Goal: Check status: Check status

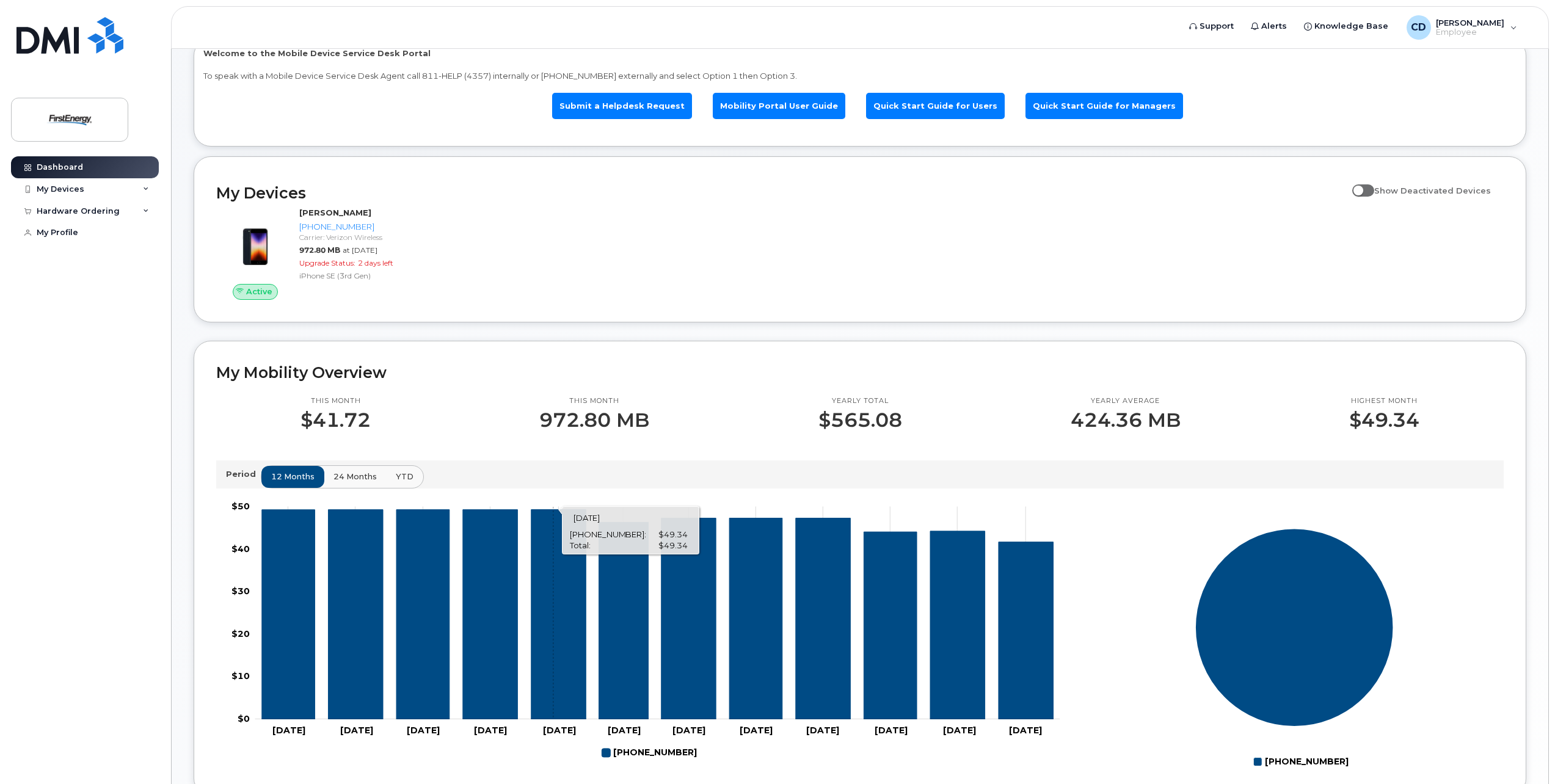
scroll to position [48, 0]
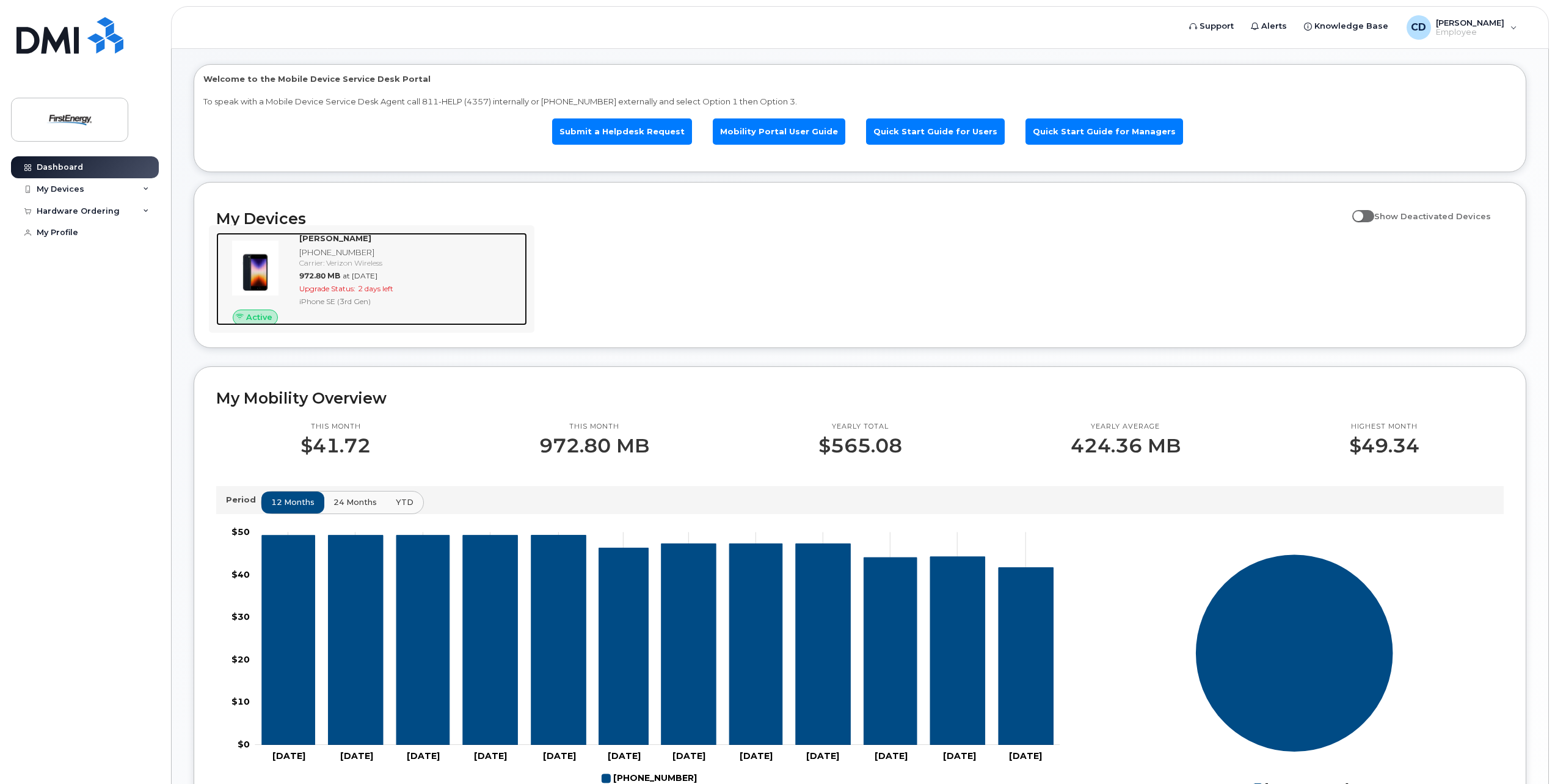
click at [362, 288] on span "2 days left" at bounding box center [376, 289] width 36 height 9
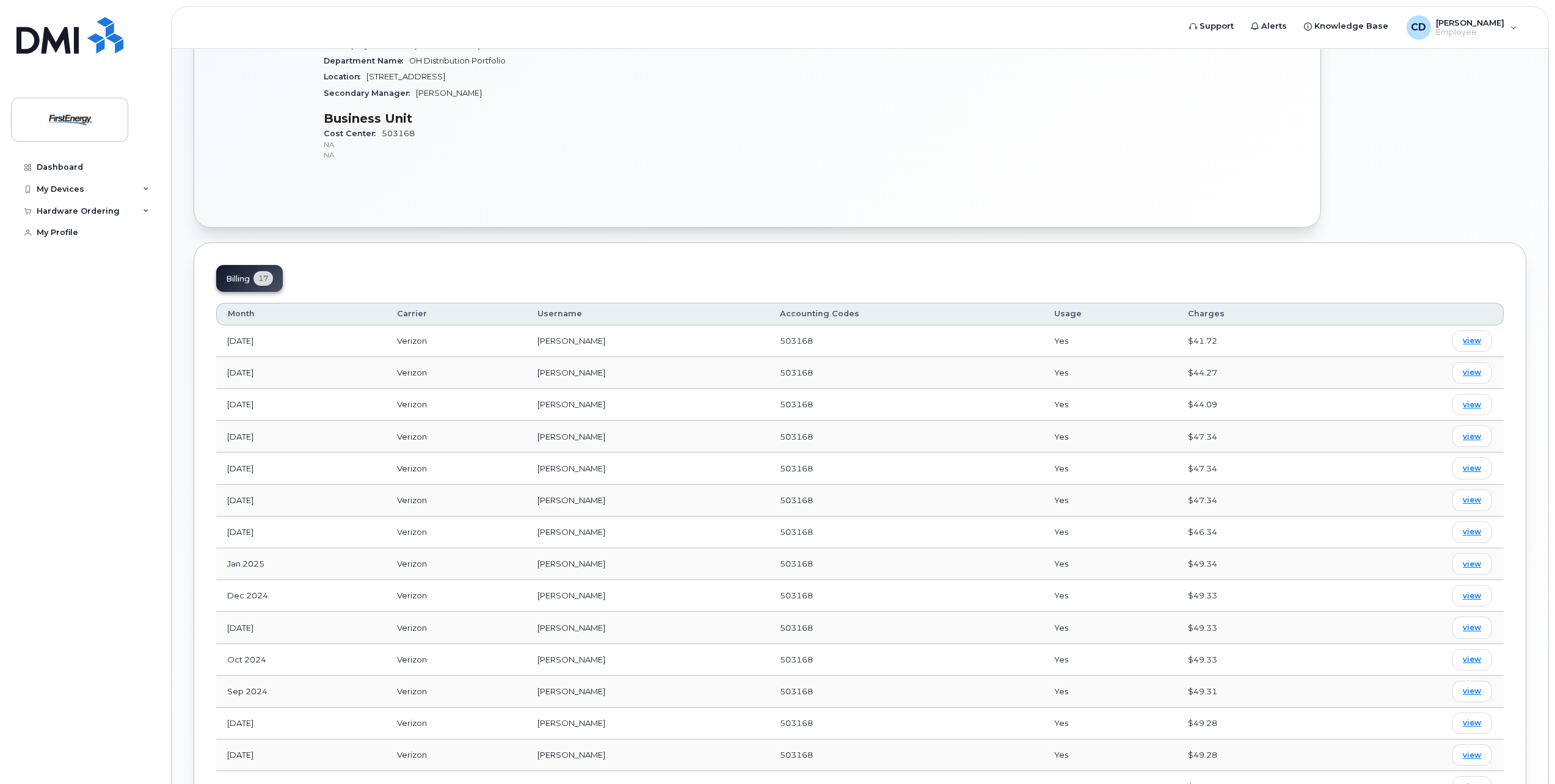
scroll to position [369, 0]
click at [1473, 351] on span "view" at bounding box center [1472, 346] width 18 height 11
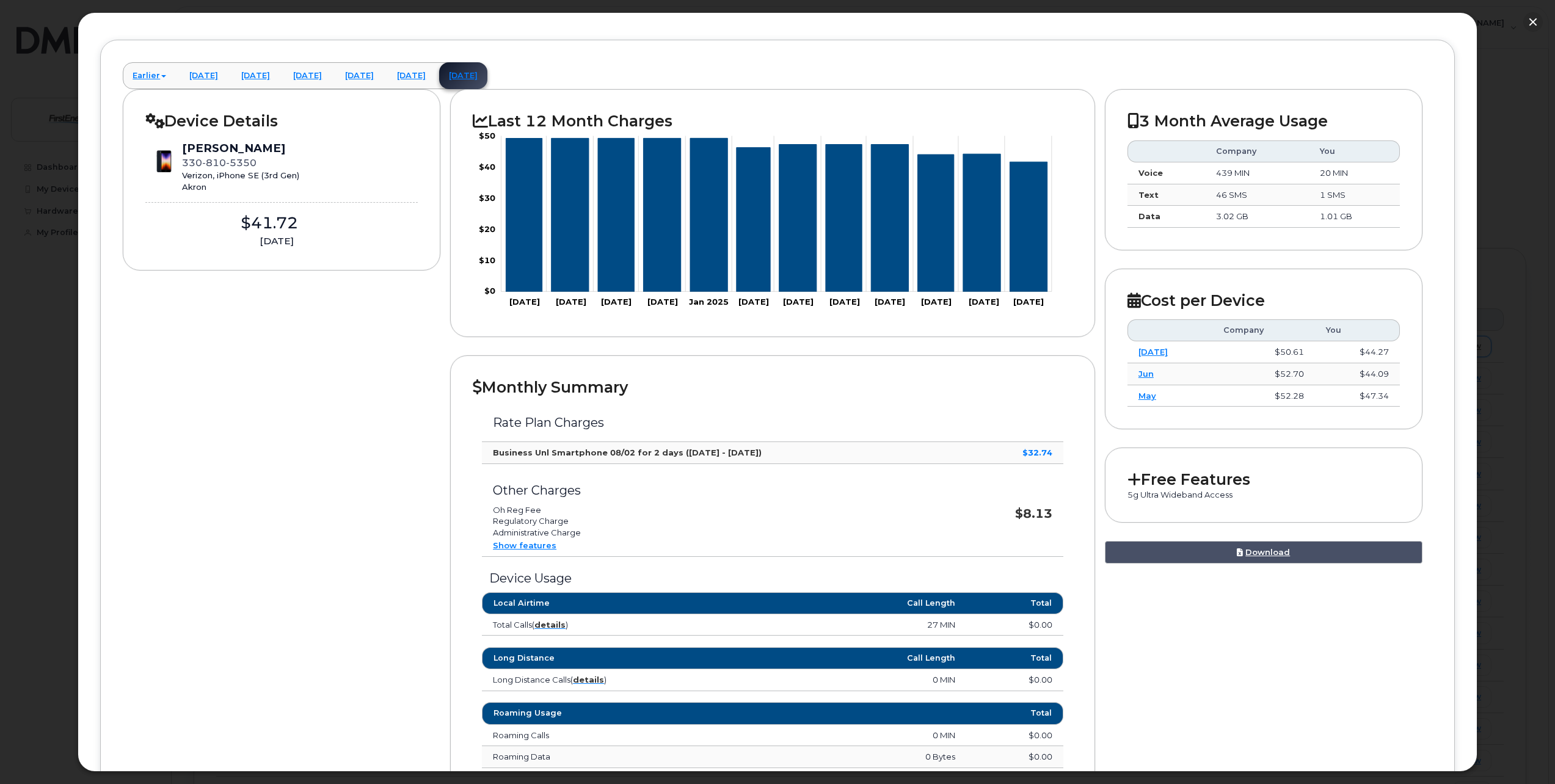
scroll to position [122, 0]
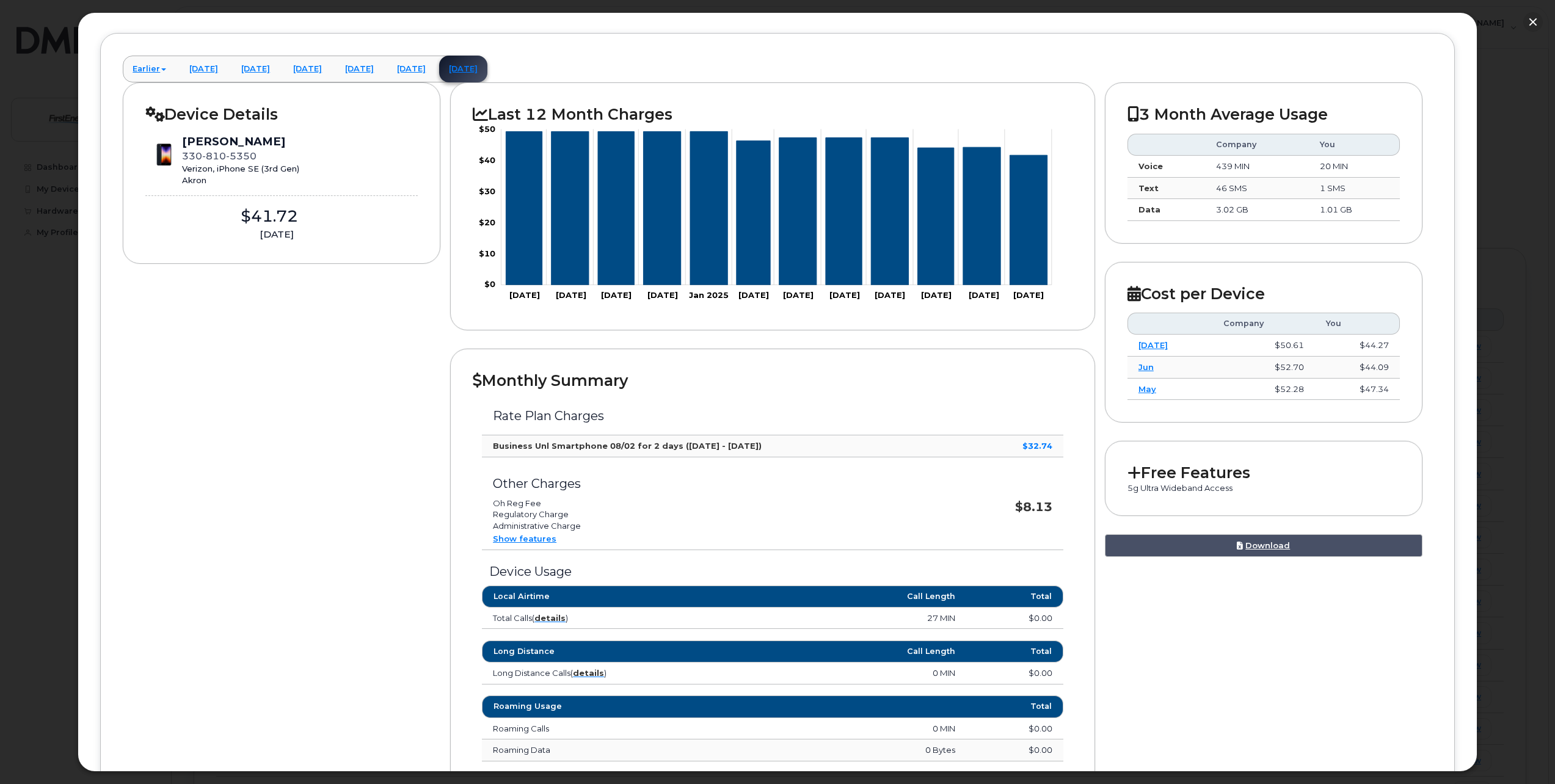
click at [1130, 474] on icon at bounding box center [1134, 472] width 13 height 15
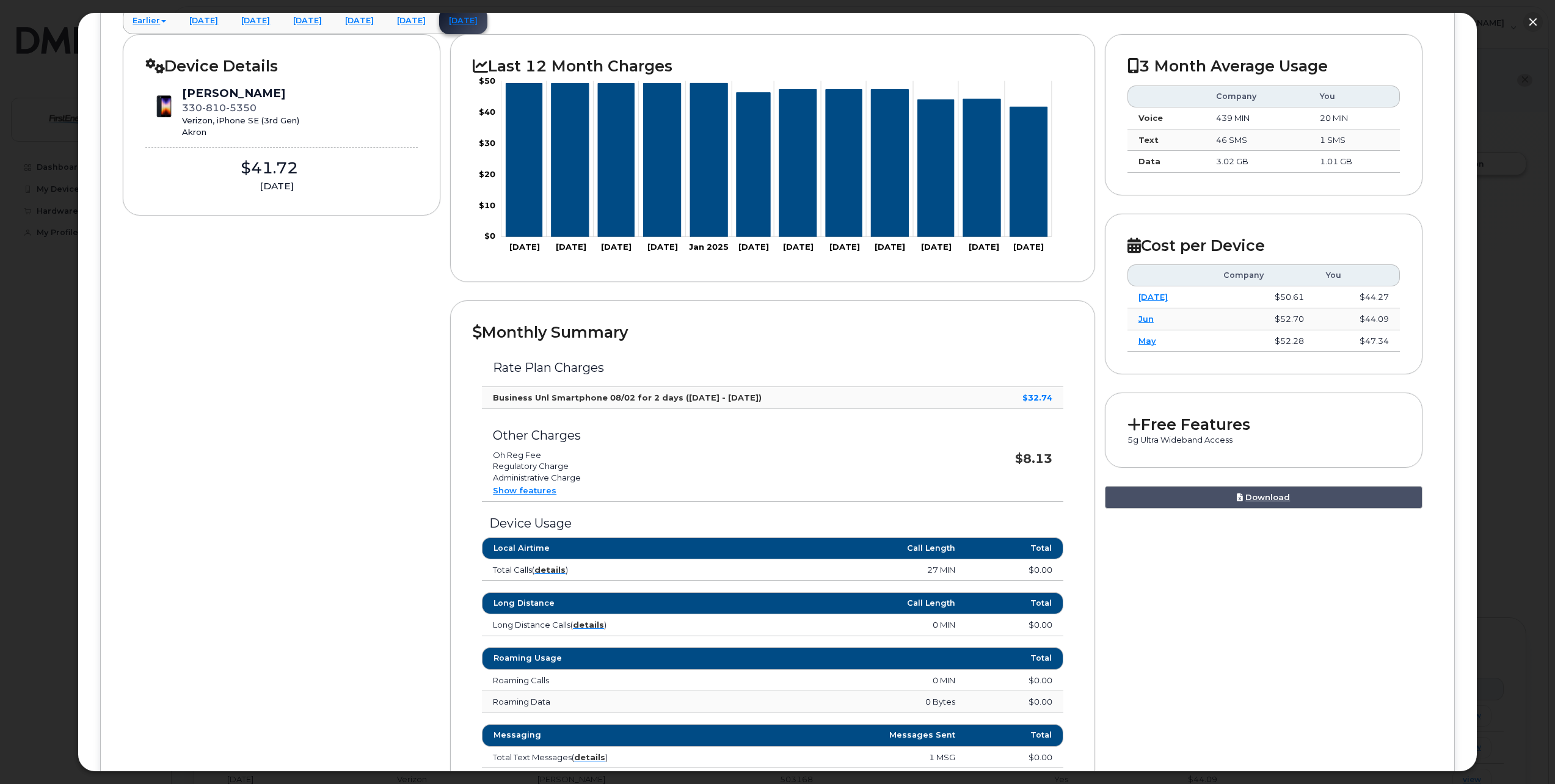
scroll to position [0, 0]
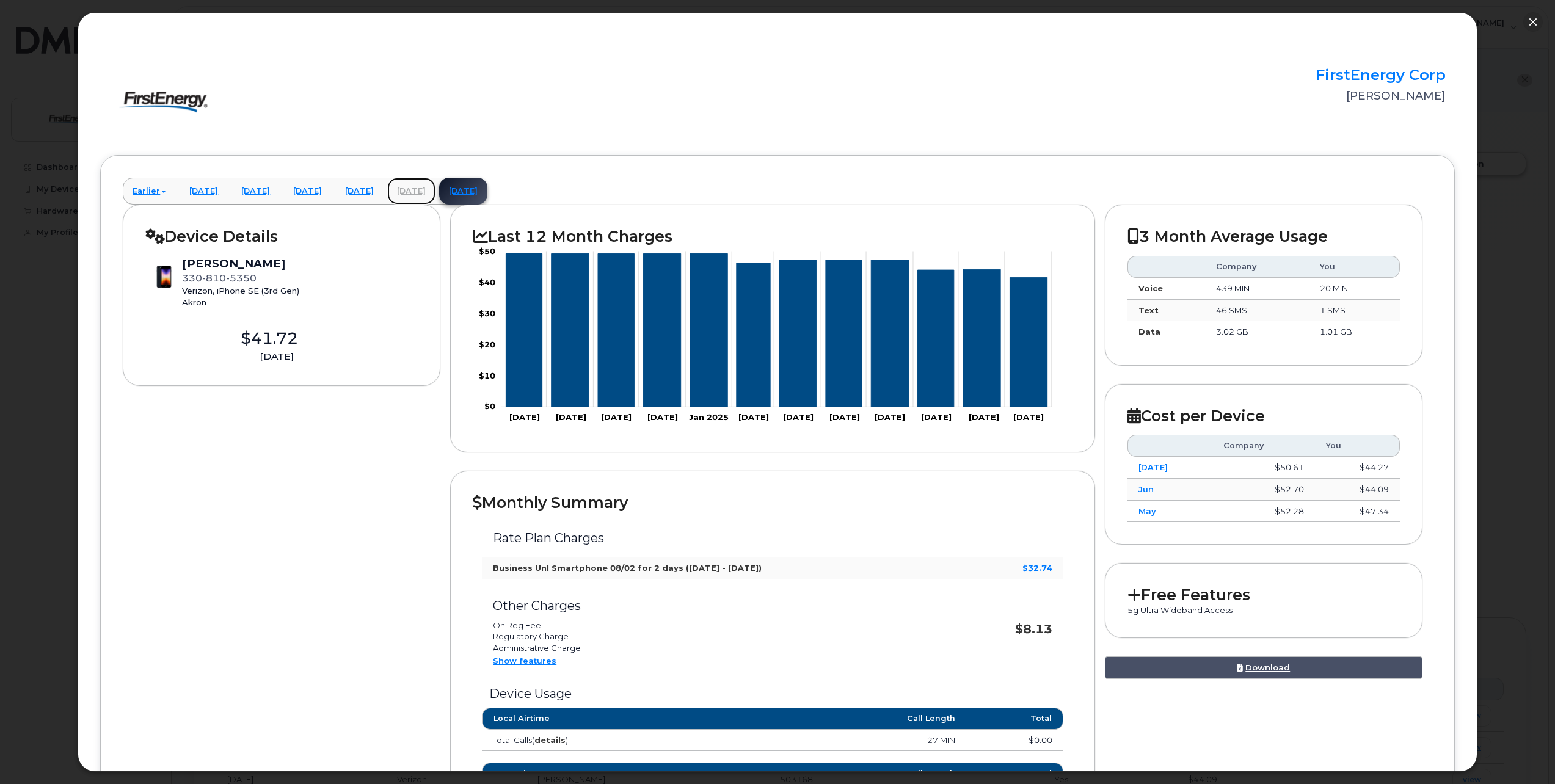
click at [435, 190] on link "July 2025" at bounding box center [411, 191] width 48 height 27
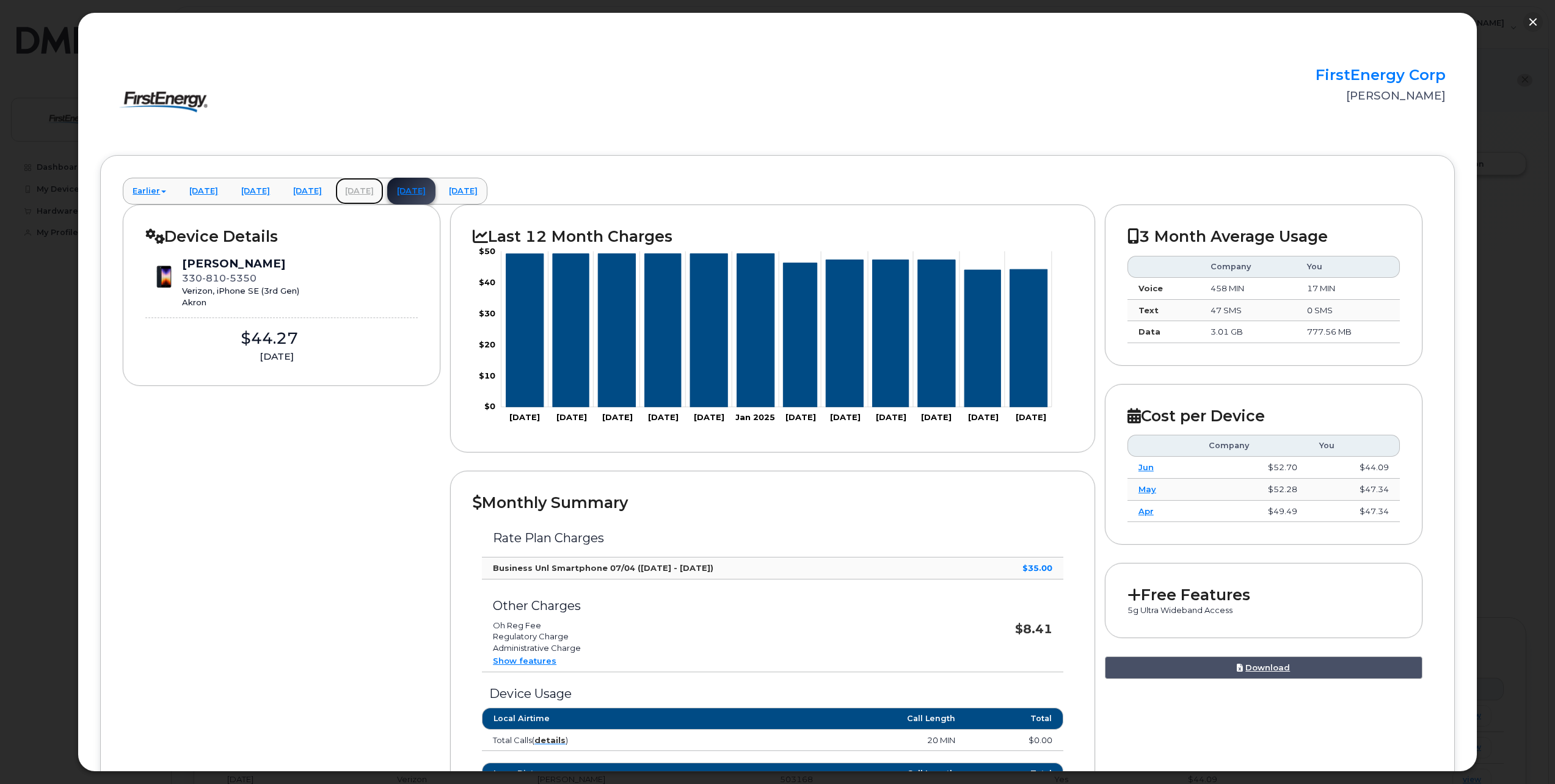
click at [384, 192] on link "June 2025" at bounding box center [359, 191] width 48 height 27
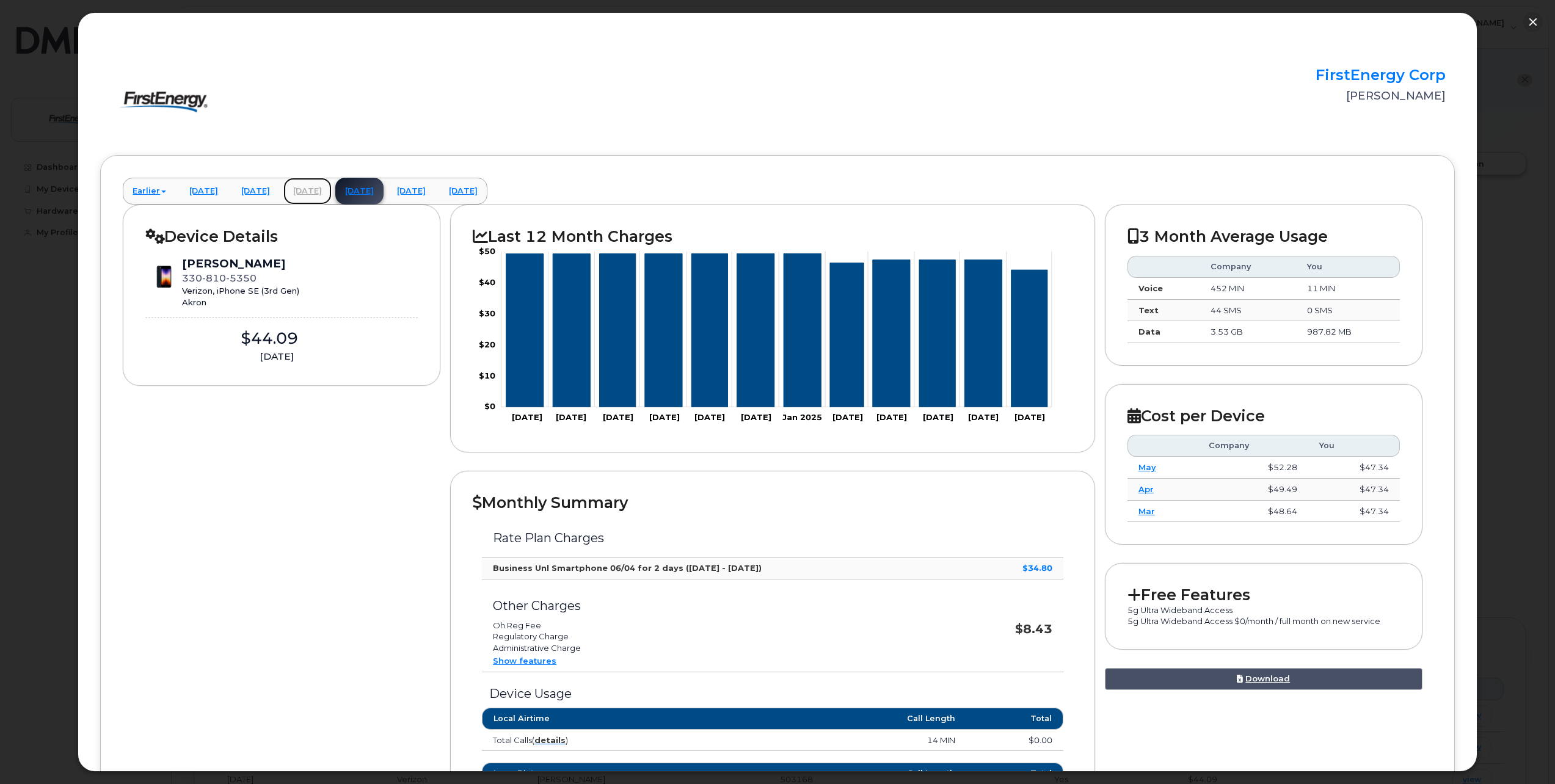
click at [332, 190] on link "May 2025" at bounding box center [307, 191] width 48 height 27
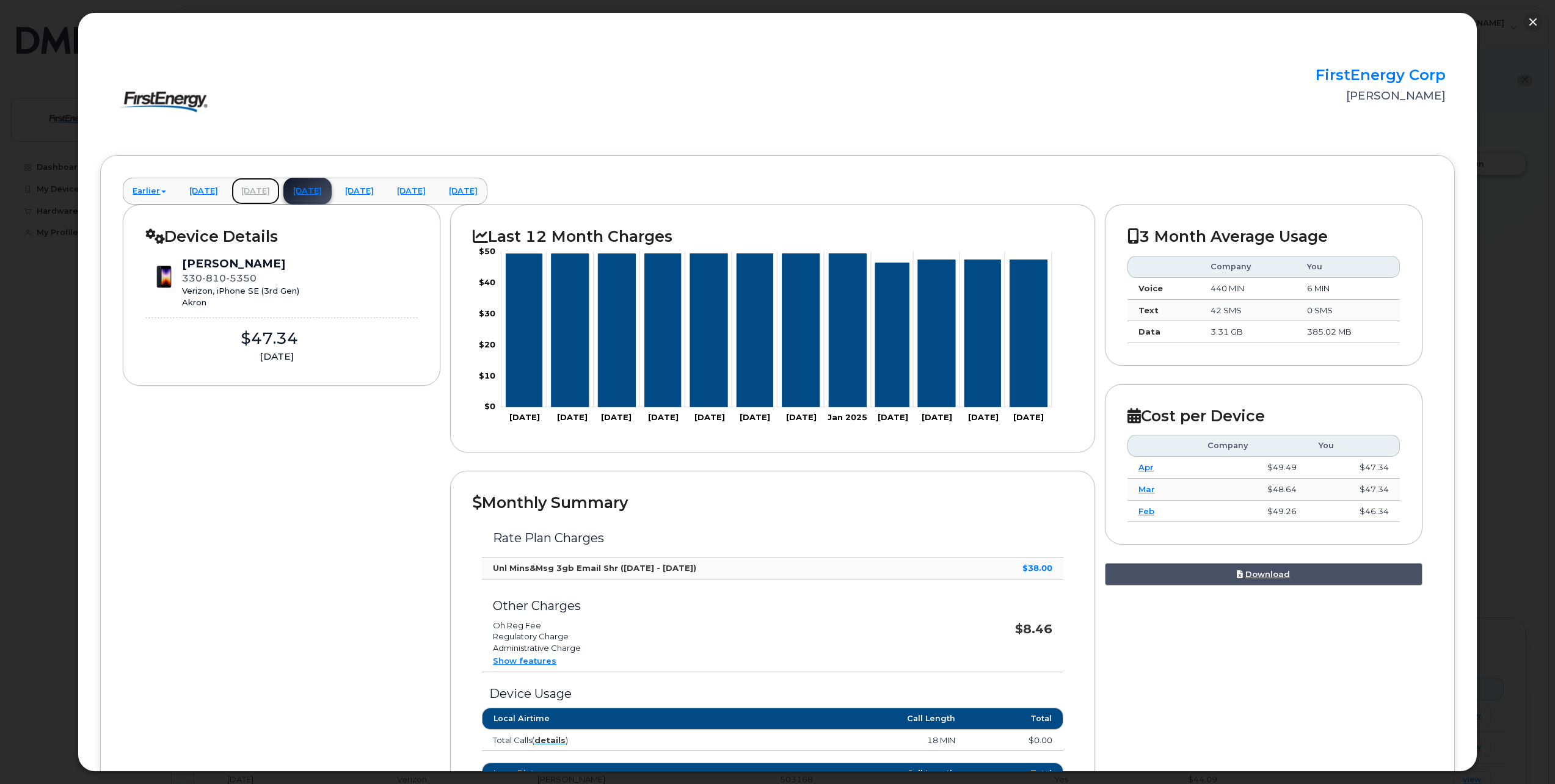
click at [279, 188] on link "April 2025" at bounding box center [255, 191] width 48 height 27
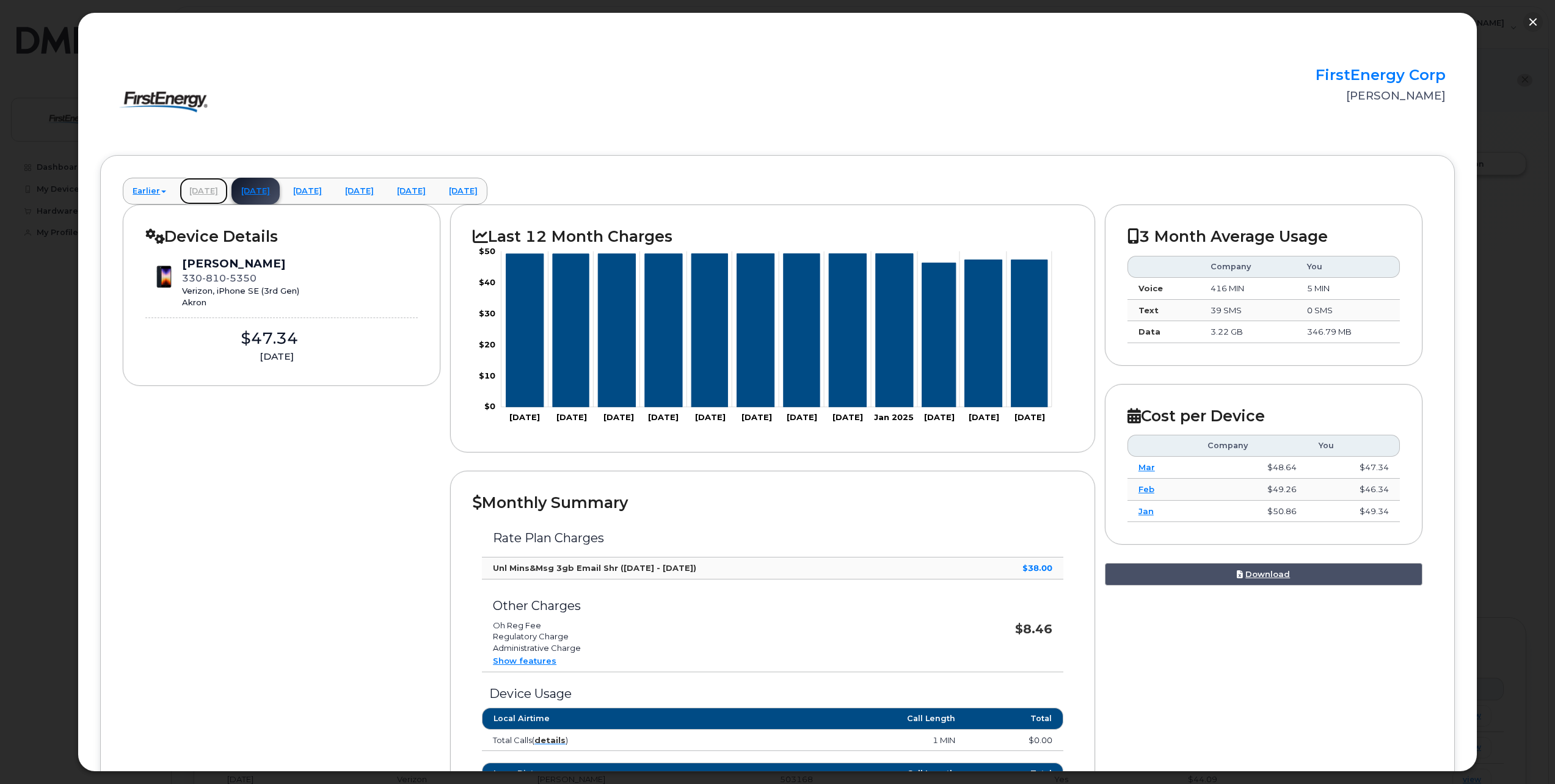
click at [225, 188] on link "March 2025" at bounding box center [203, 191] width 48 height 27
